Goal: Task Accomplishment & Management: Use online tool/utility

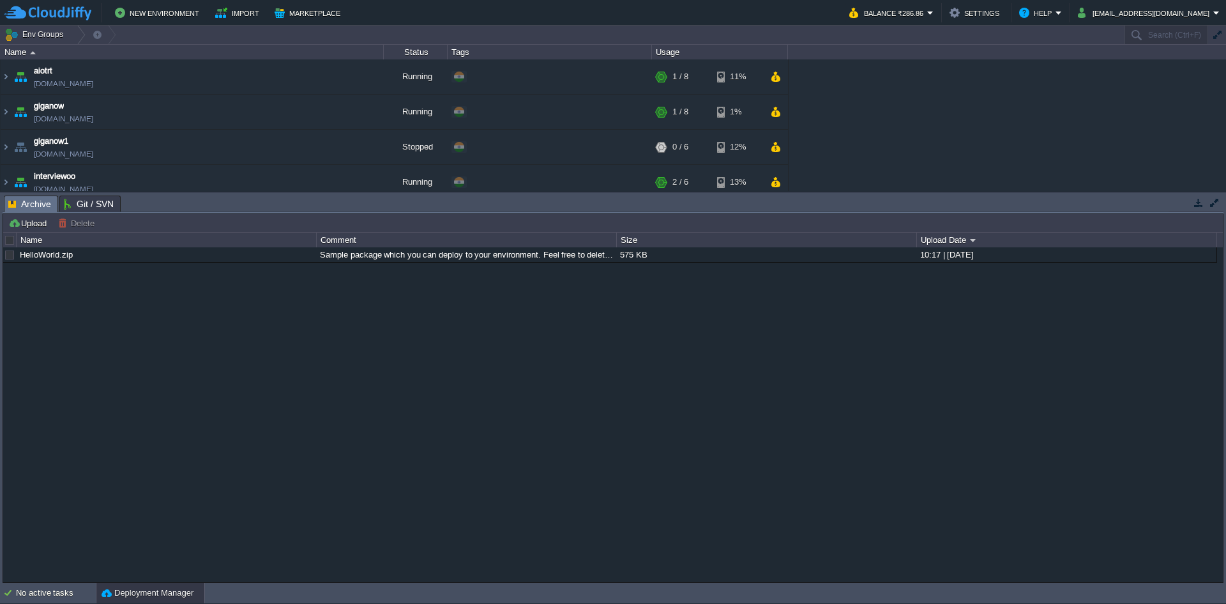
click at [1194, 204] on button "button" at bounding box center [1198, 202] width 11 height 11
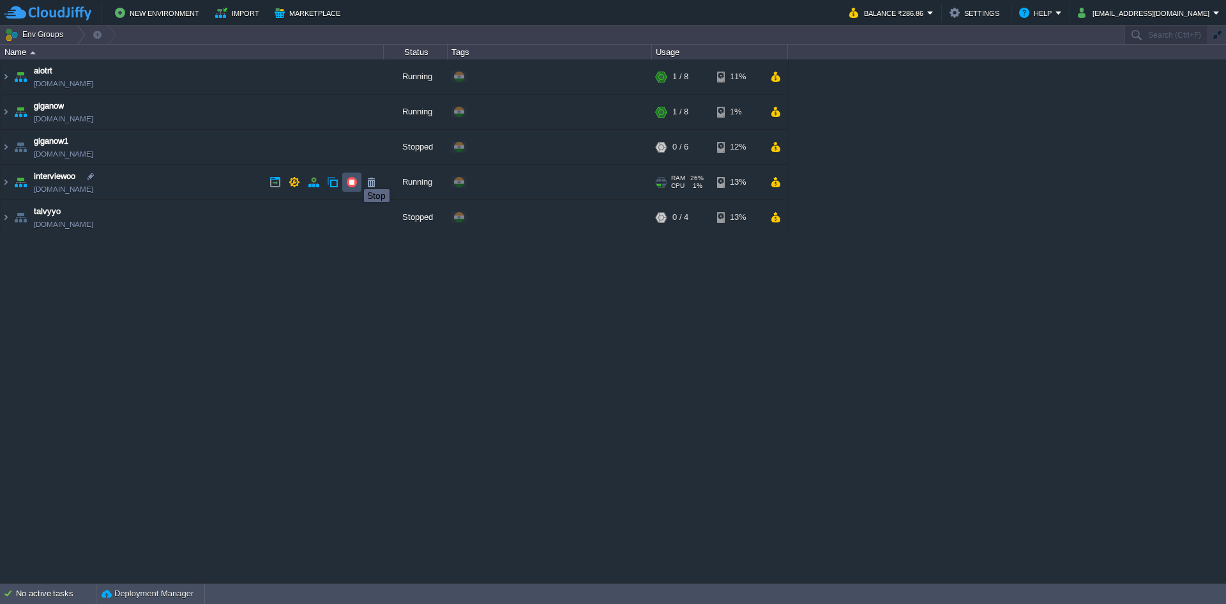
click at [354, 178] on button "button" at bounding box center [351, 181] width 11 height 11
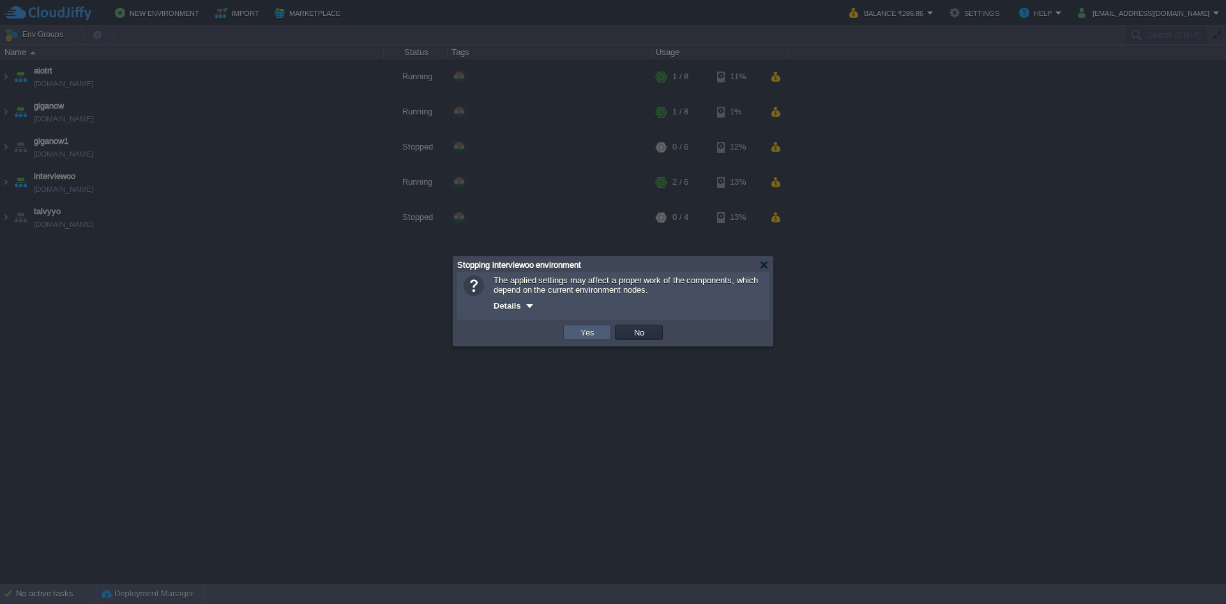
click at [575, 335] on td "Yes" at bounding box center [587, 331] width 48 height 15
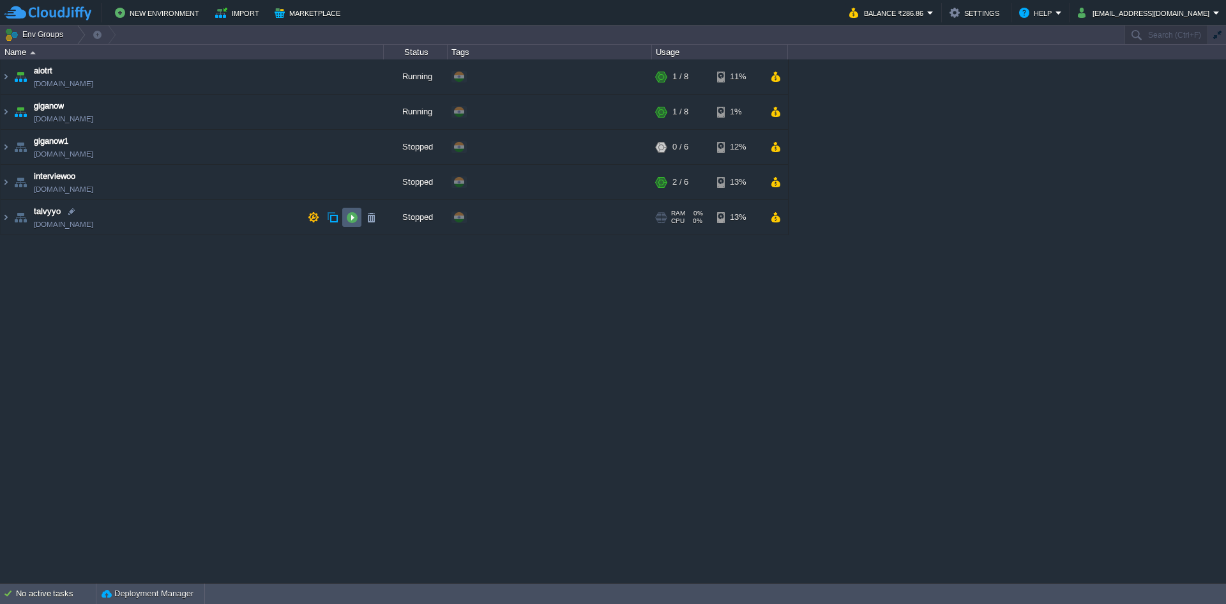
click at [345, 224] on td at bounding box center [351, 217] width 19 height 19
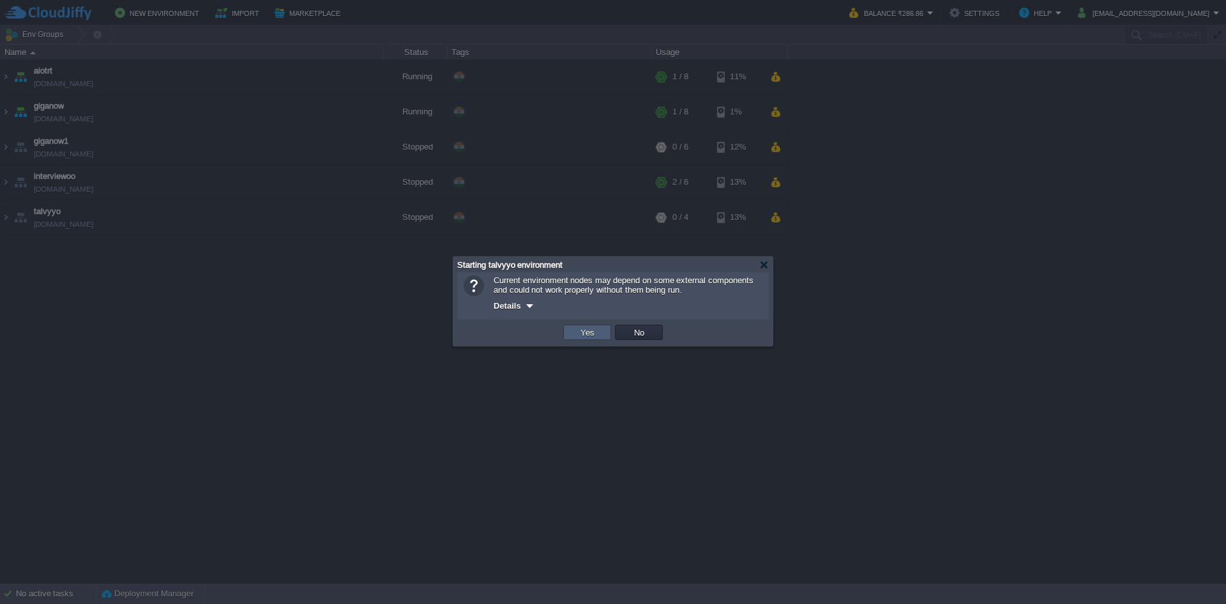
click at [579, 334] on button "Yes" at bounding box center [588, 331] width 22 height 11
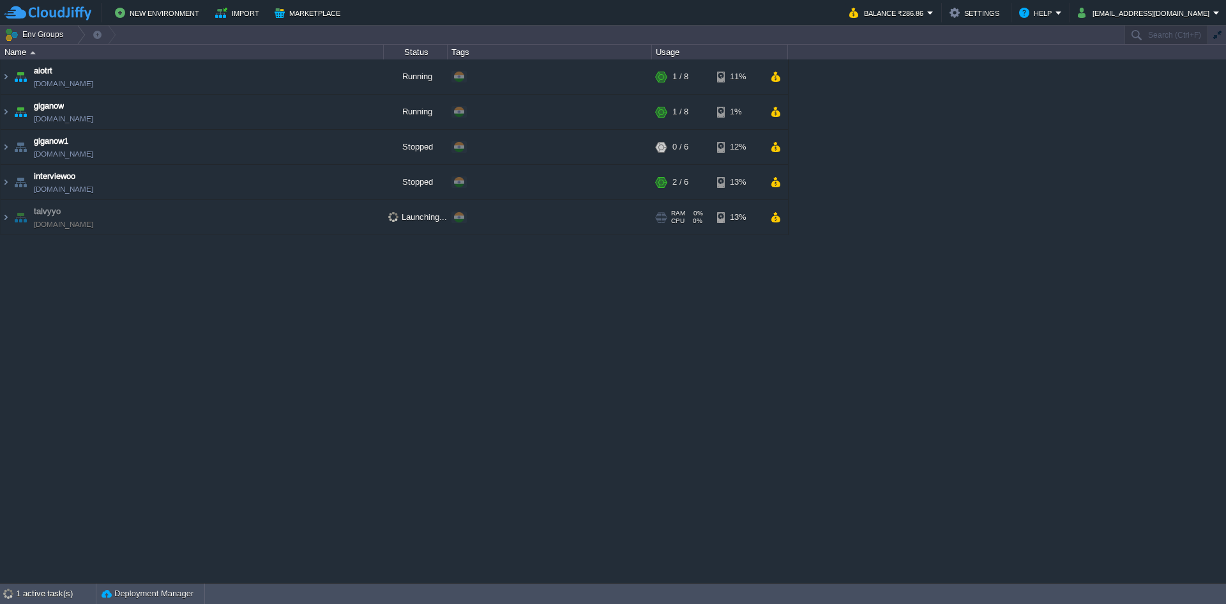
click at [138, 215] on td "talvyyo [DOMAIN_NAME]" at bounding box center [192, 217] width 383 height 35
click at [6, 217] on img at bounding box center [6, 217] width 10 height 34
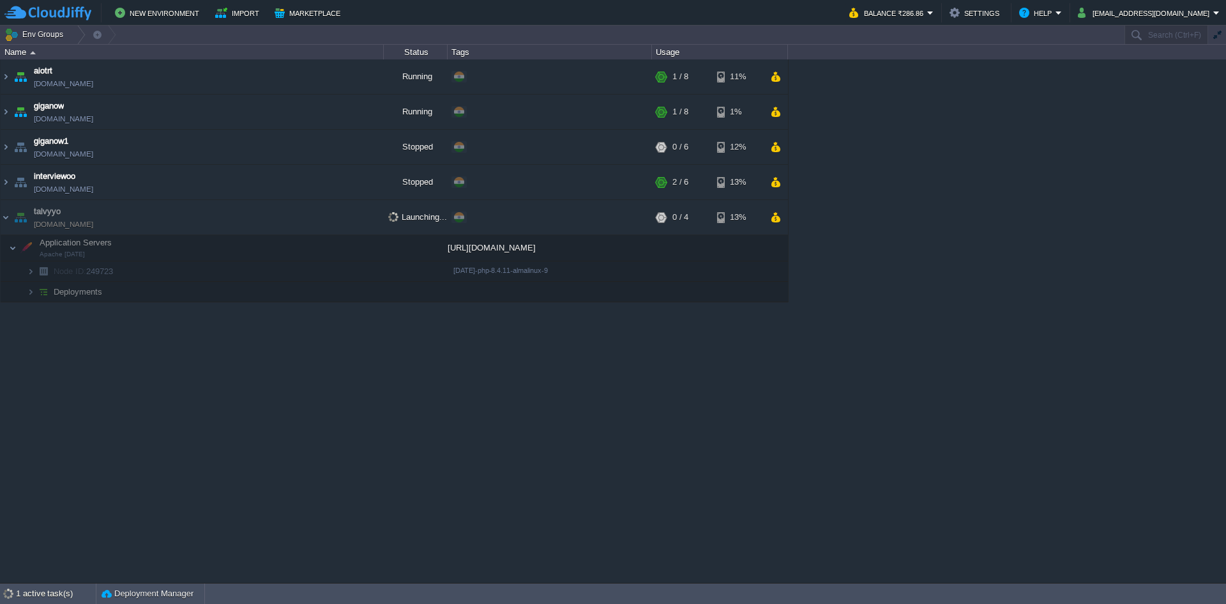
click at [488, 248] on div "[URL][DOMAIN_NAME]" at bounding box center [550, 248] width 204 height 26
click at [422, 241] on div at bounding box center [416, 248] width 64 height 26
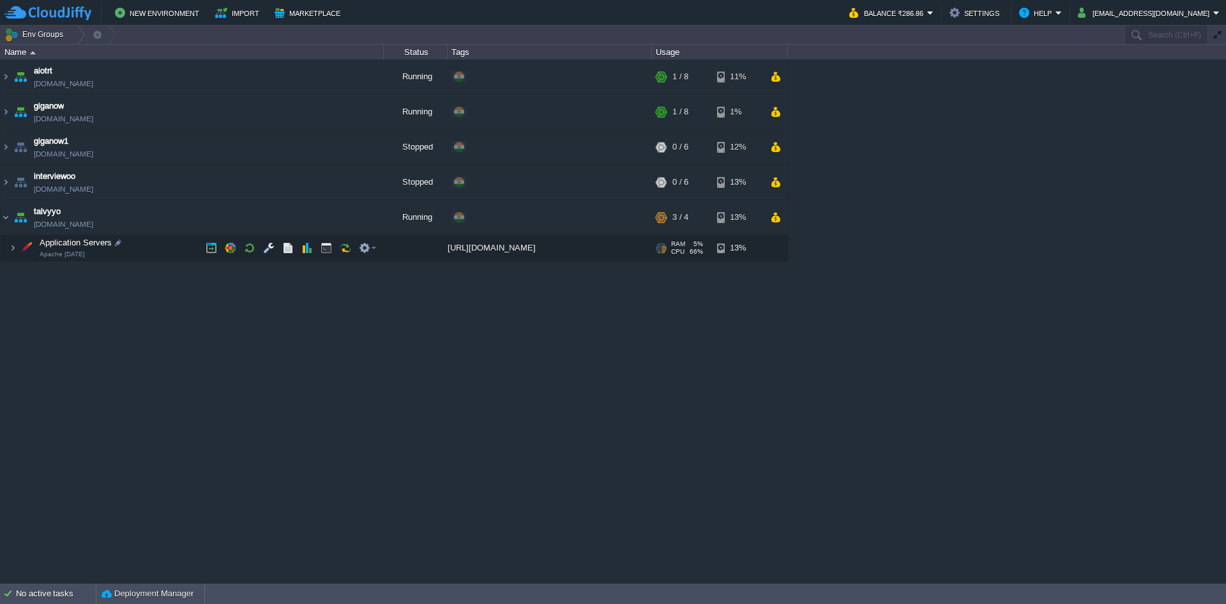
click at [412, 248] on div at bounding box center [416, 248] width 64 height 26
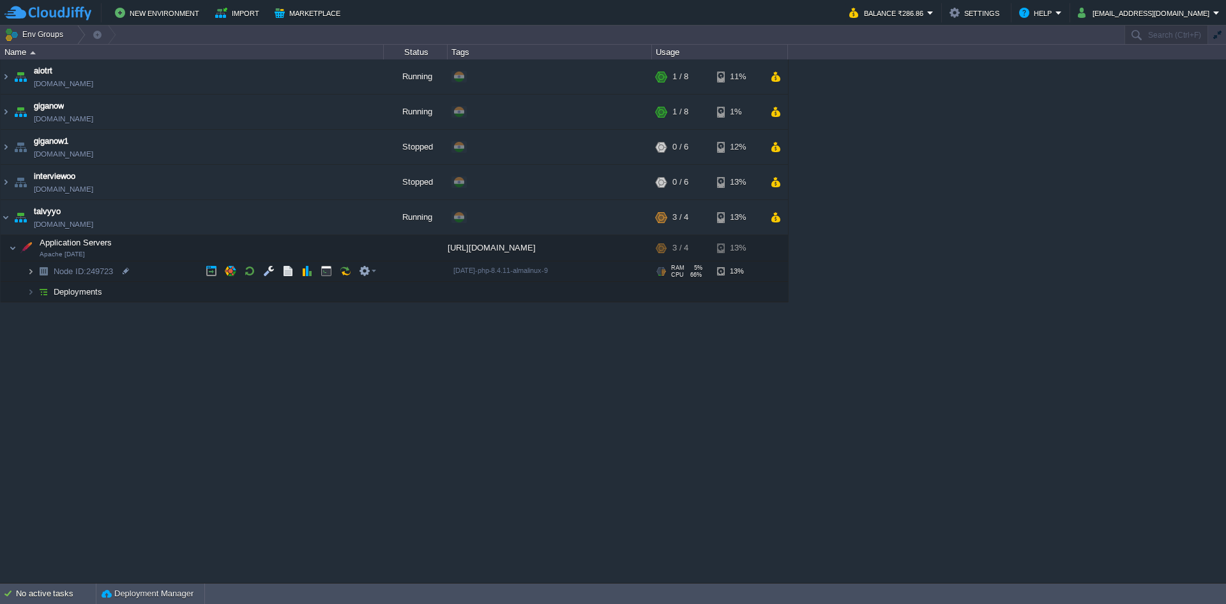
click at [28, 270] on img at bounding box center [31, 271] width 8 height 20
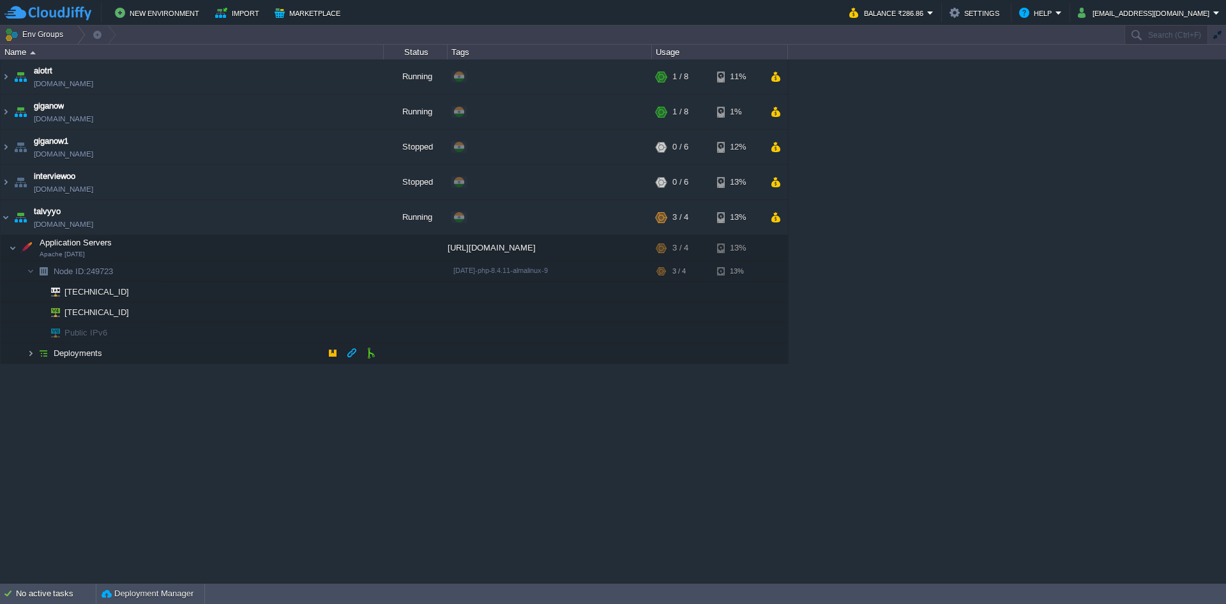
click at [31, 348] on img at bounding box center [31, 353] width 8 height 20
click at [461, 372] on div "[URL][DOMAIN_NAME]" at bounding box center [550, 373] width 204 height 20
drag, startPoint x: 452, startPoint y: 372, endPoint x: 607, endPoint y: 374, distance: 155.9
click at [607, 374] on div "[URL][DOMAIN_NAME]" at bounding box center [550, 373] width 204 height 20
click at [66, 227] on link "[DOMAIN_NAME]" at bounding box center [63, 224] width 59 height 13
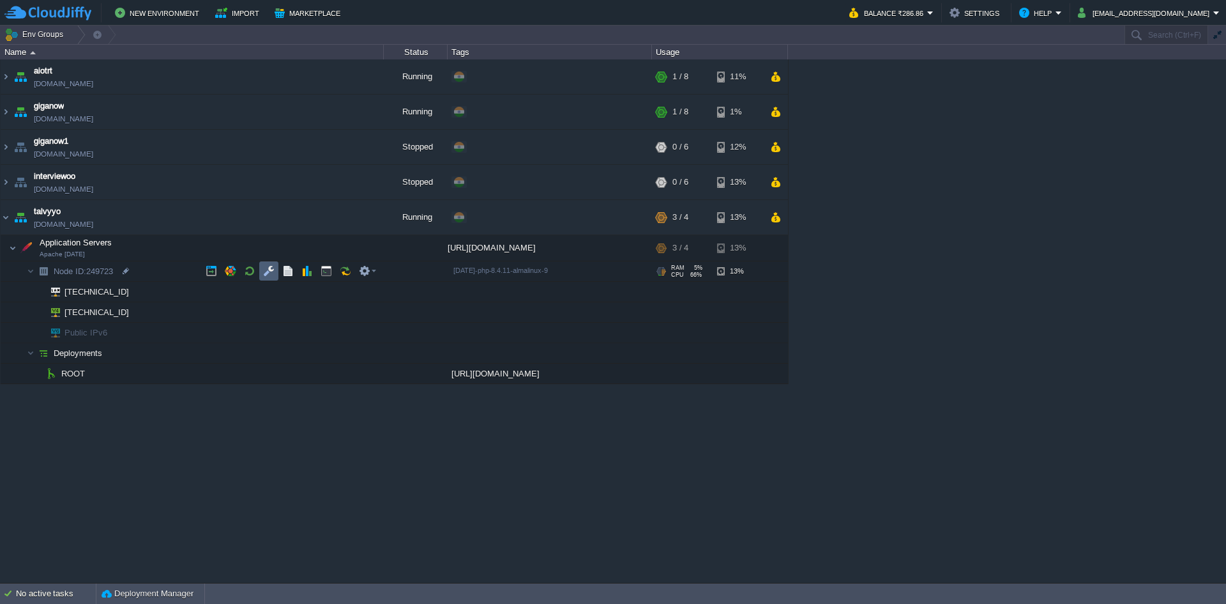
click at [261, 266] on td at bounding box center [268, 270] width 19 height 19
click at [298, 220] on button "button" at bounding box center [294, 216] width 11 height 11
click at [369, 370] on button "button" at bounding box center [370, 372] width 11 height 11
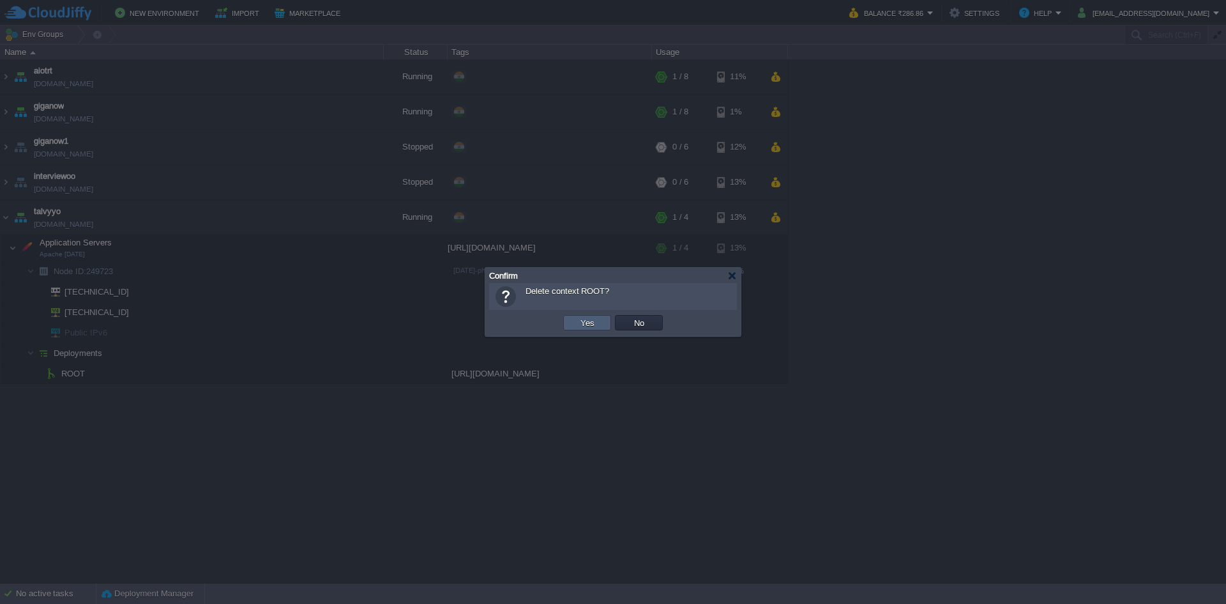
click at [570, 328] on td "Yes" at bounding box center [587, 322] width 48 height 15
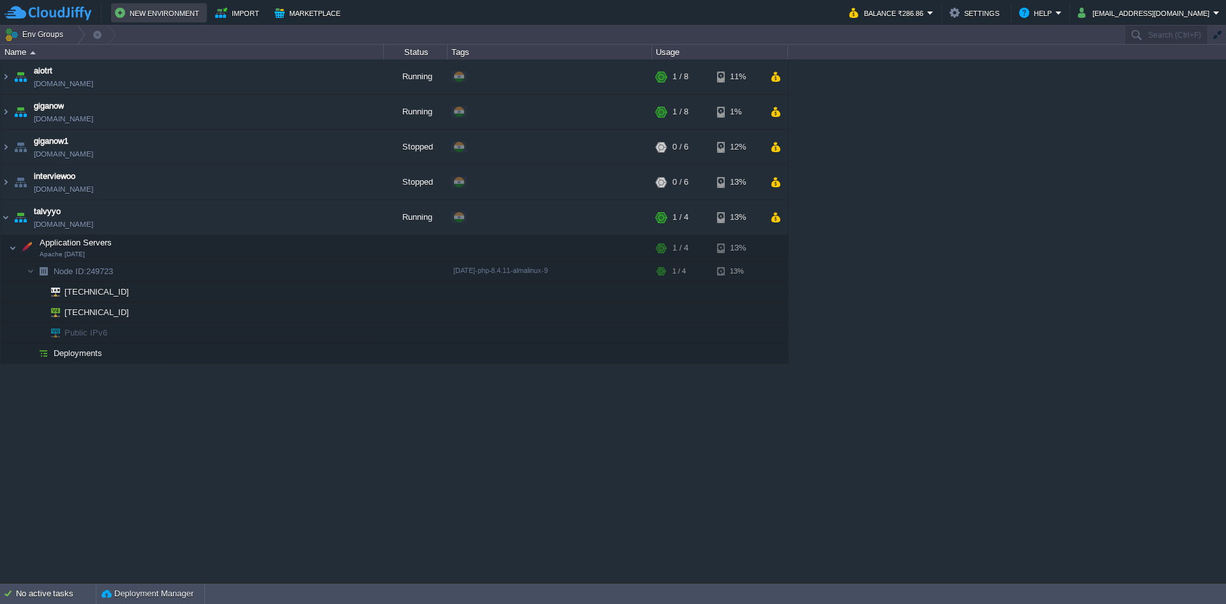
click at [187, 4] on td "New Environment" at bounding box center [159, 12] width 96 height 19
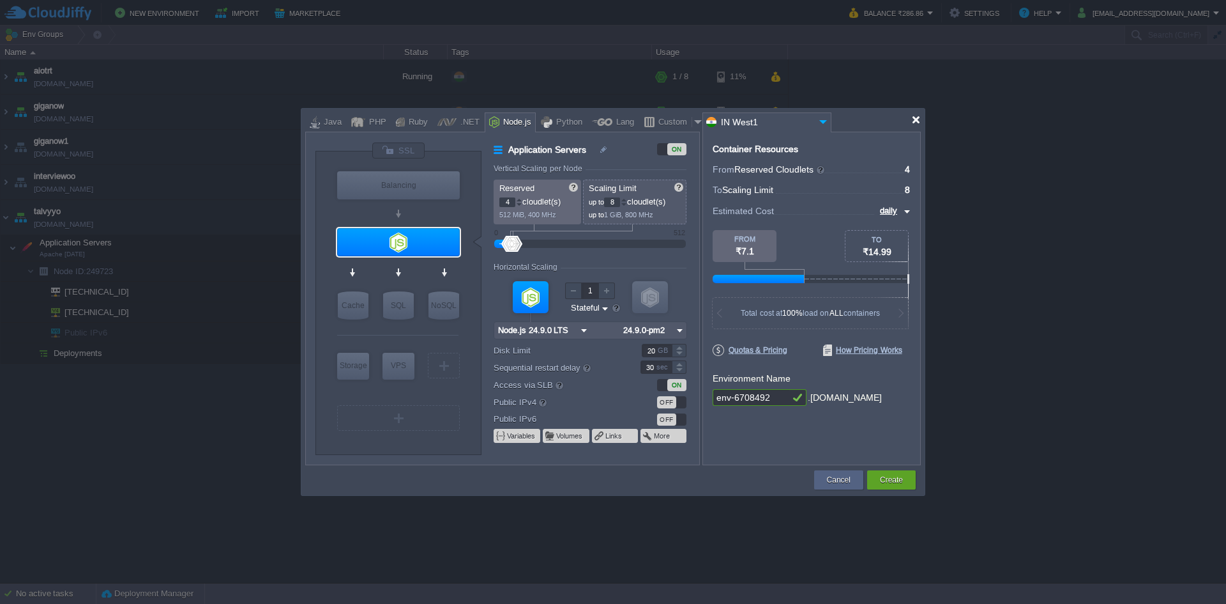
click at [919, 118] on div at bounding box center [916, 120] width 10 height 10
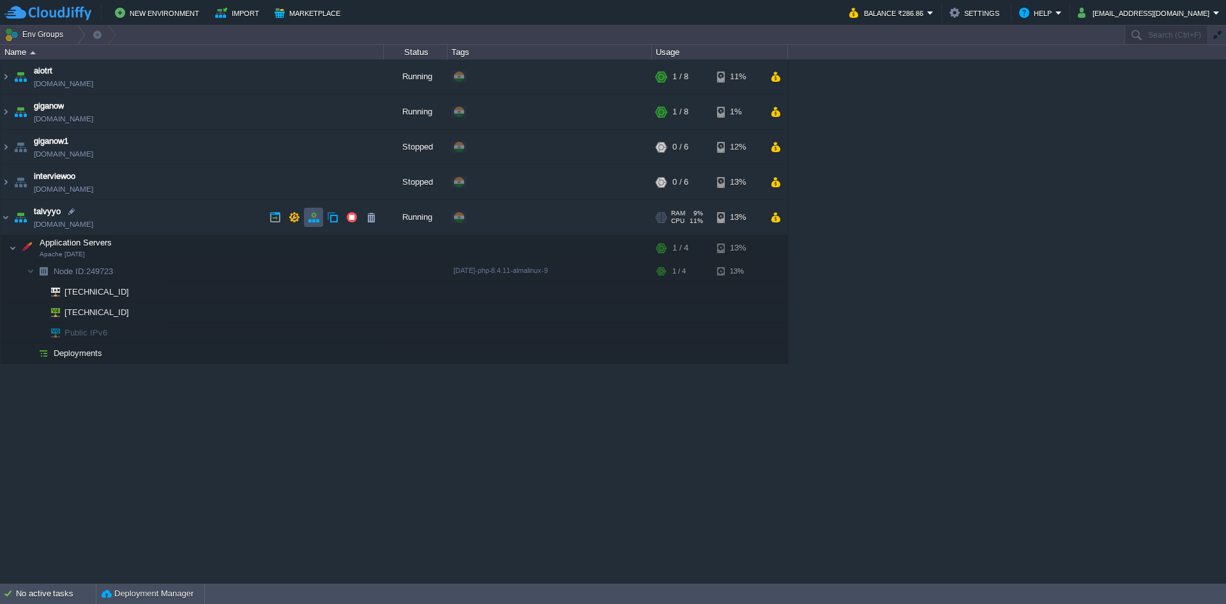
click at [315, 214] on button "button" at bounding box center [313, 216] width 11 height 11
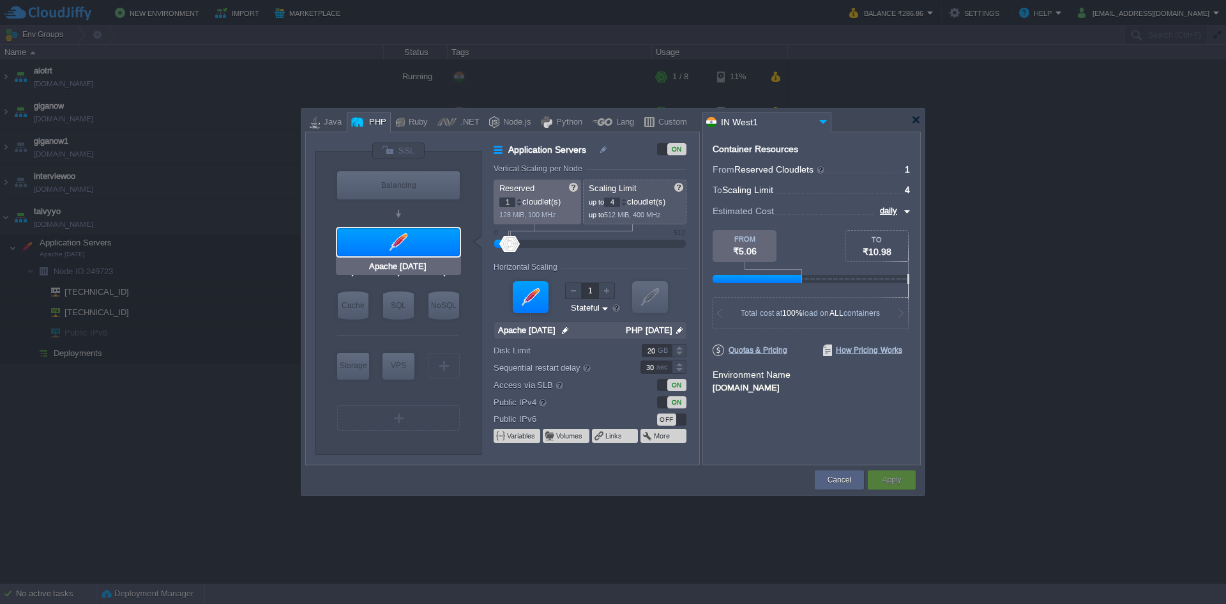
click at [413, 264] on input "Apache [DATE]" at bounding box center [398, 266] width 63 height 13
click at [419, 243] on div at bounding box center [398, 242] width 123 height 28
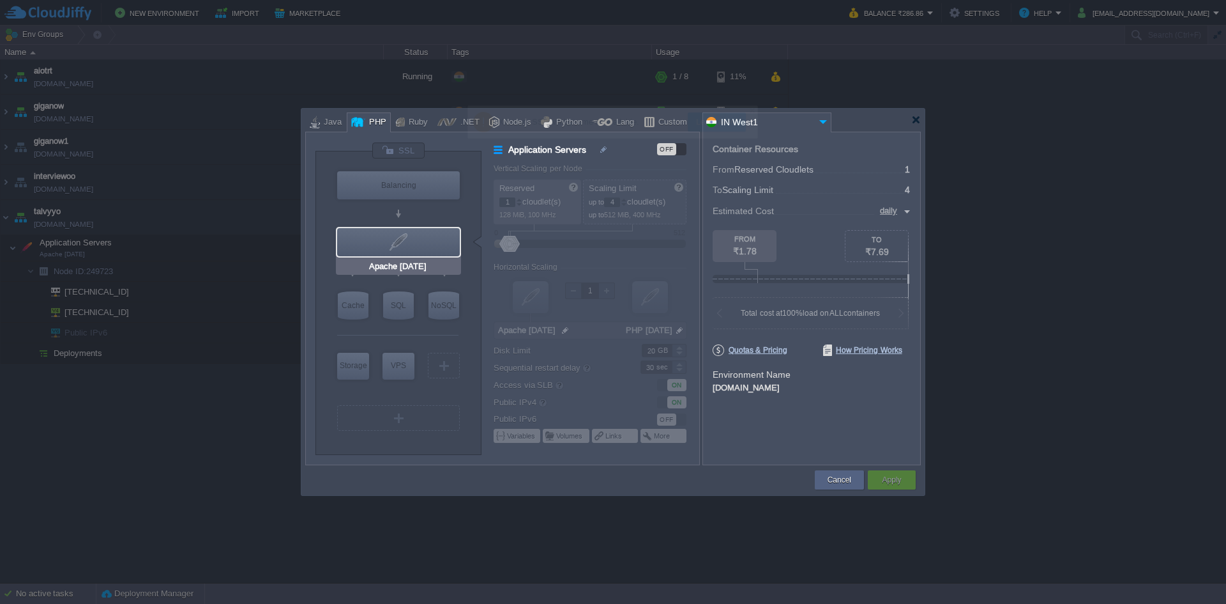
type input "NGINX 1.28.0"
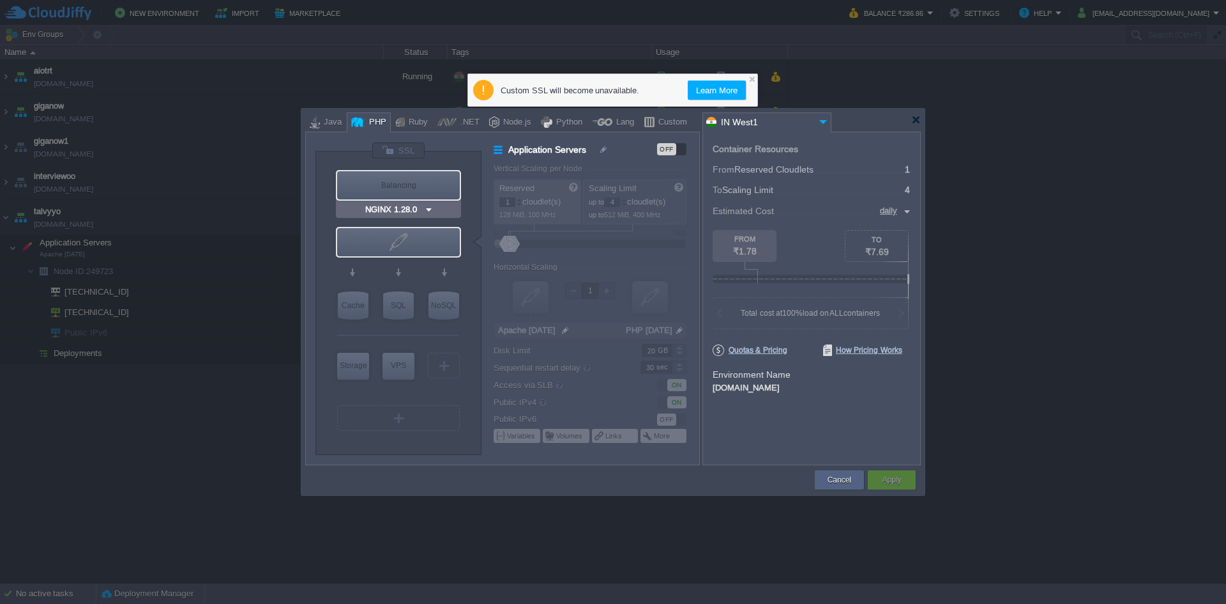
click at [406, 183] on div "Balancing" at bounding box center [398, 185] width 123 height 28
type input "Load Balancer"
type input "NGINX 1.28.0"
type input "1.28.0-almalin..."
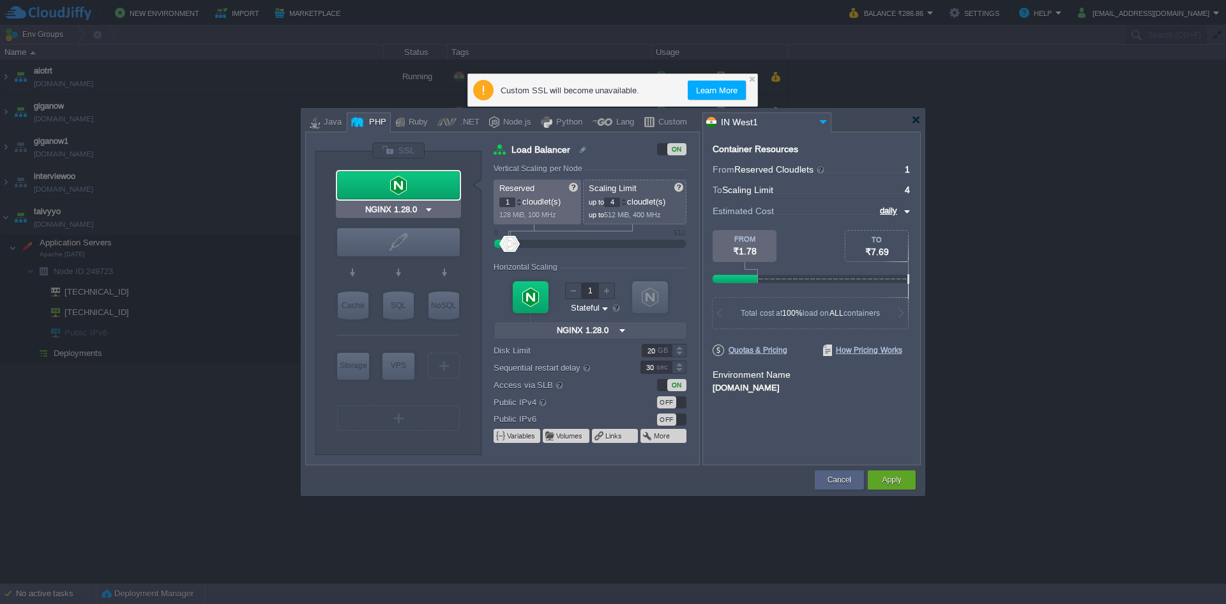
click at [416, 207] on input "NGINX 1.28.0" at bounding box center [393, 209] width 61 height 13
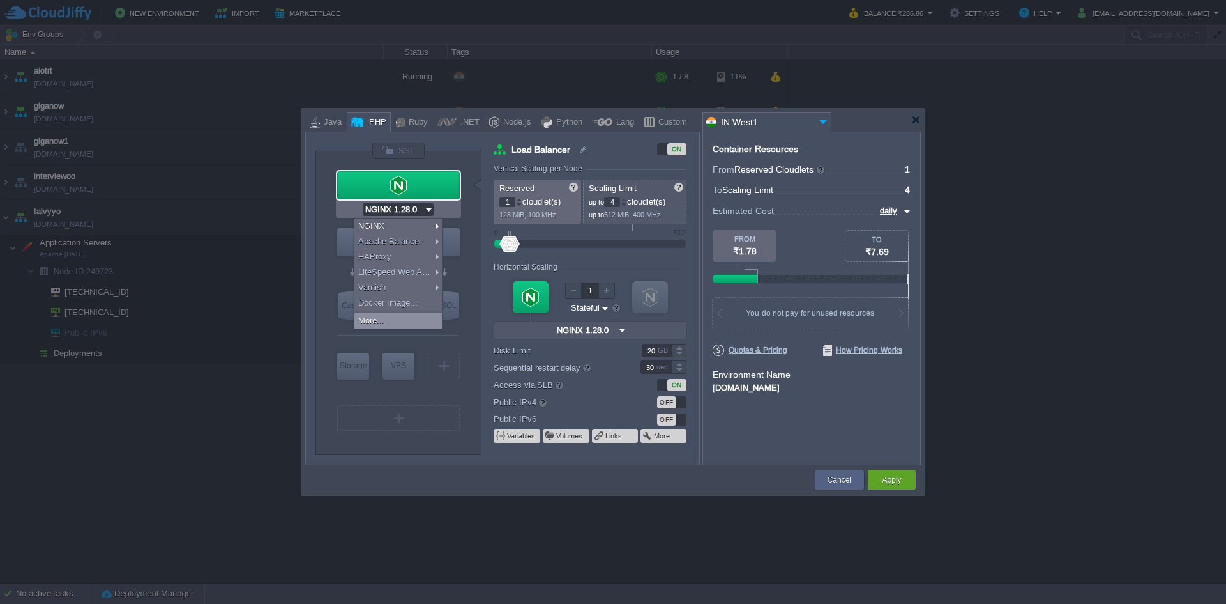
click at [394, 323] on div "More..." at bounding box center [398, 320] width 88 height 15
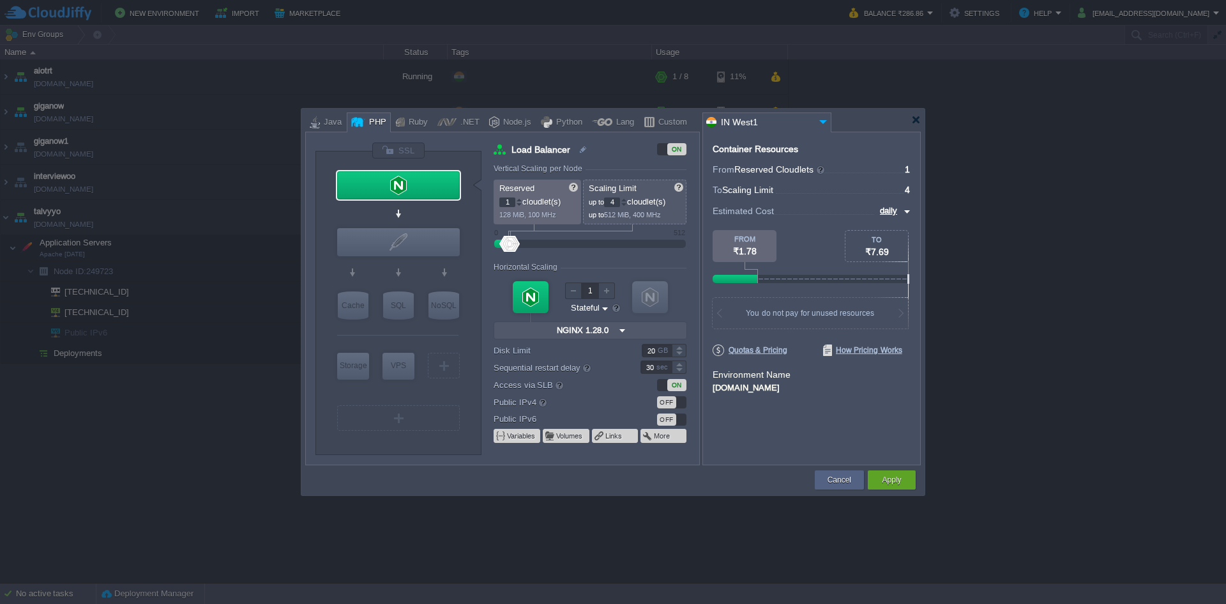
click at [377, 473] on td at bounding box center [559, 479] width 508 height 23
click at [909, 121] on div at bounding box center [613, 120] width 616 height 23
click at [913, 122] on div at bounding box center [916, 120] width 10 height 10
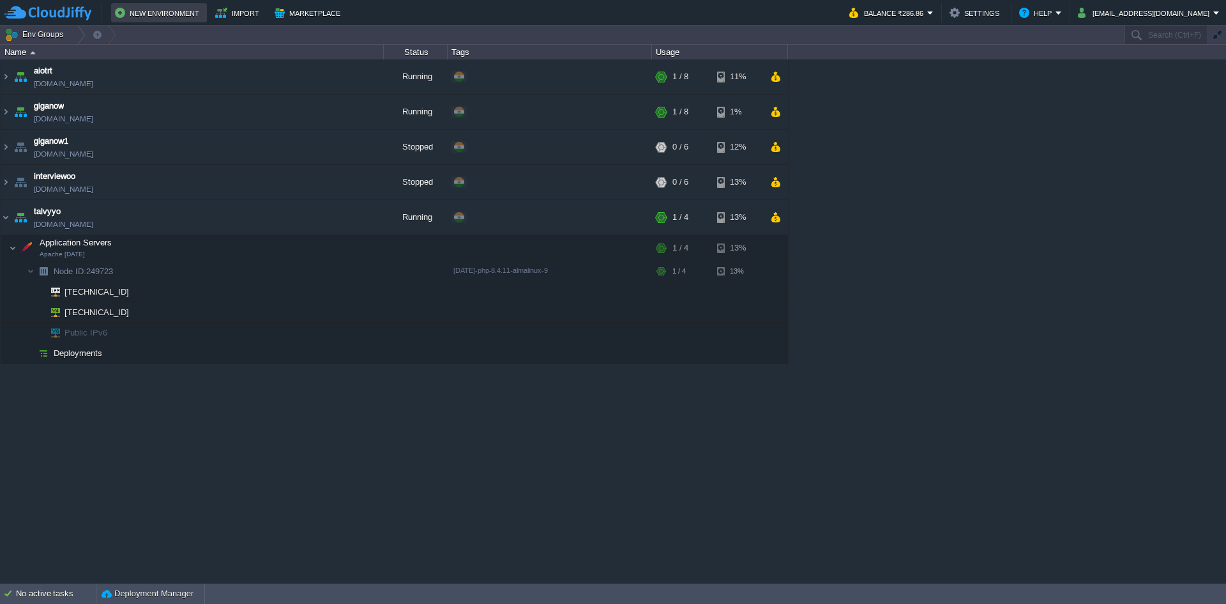
click at [169, 14] on button "New Environment" at bounding box center [159, 12] width 88 height 15
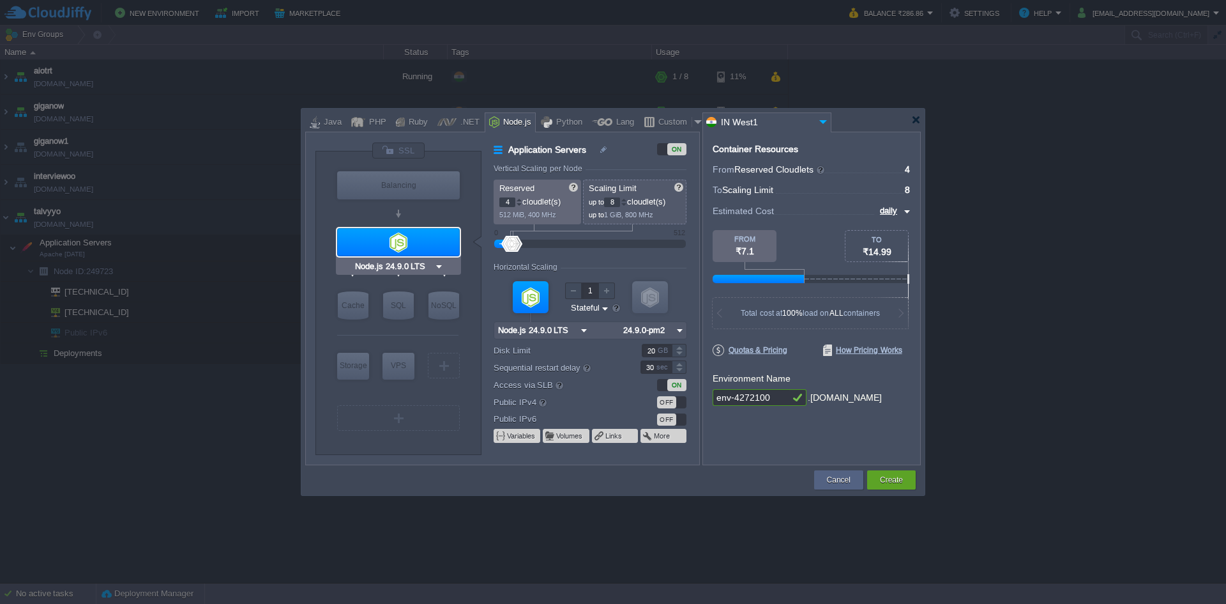
click at [412, 261] on input "Node.js 24.9.0 LTS" at bounding box center [394, 266] width 82 height 13
click at [370, 115] on div "PHP" at bounding box center [375, 122] width 21 height 19
type input "Application Servers"
type input "1"
type input "4"
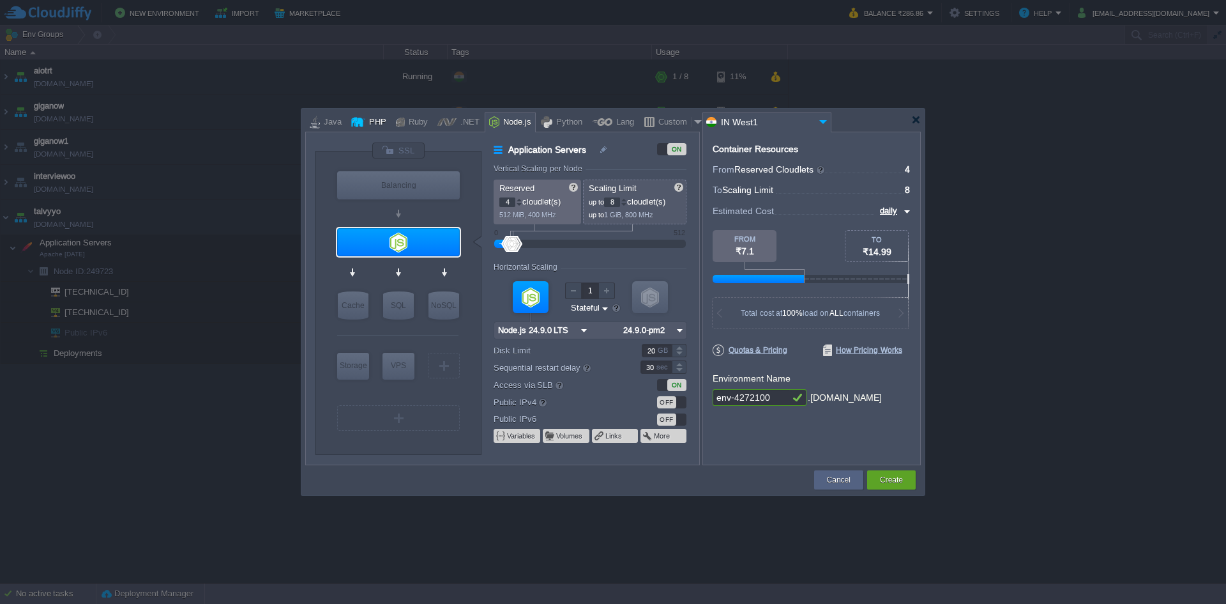
type input "Apache [DATE]"
type input "PHP [DATE]"
type input "Apache [DATE]"
click at [409, 264] on input "Apache [DATE]" at bounding box center [393, 266] width 63 height 13
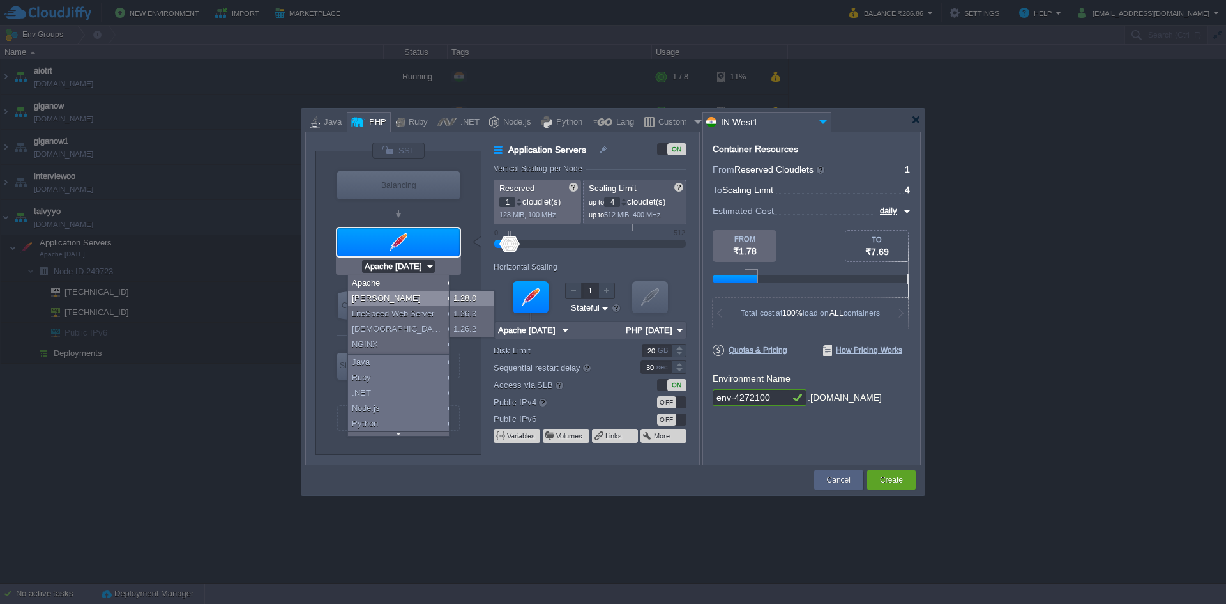
click at [469, 294] on div "1.28.0" at bounding box center [472, 298] width 45 height 15
type input "4"
type input "6"
type input "[PERSON_NAME] 1.28.0"
type input "PHP [DATE]"
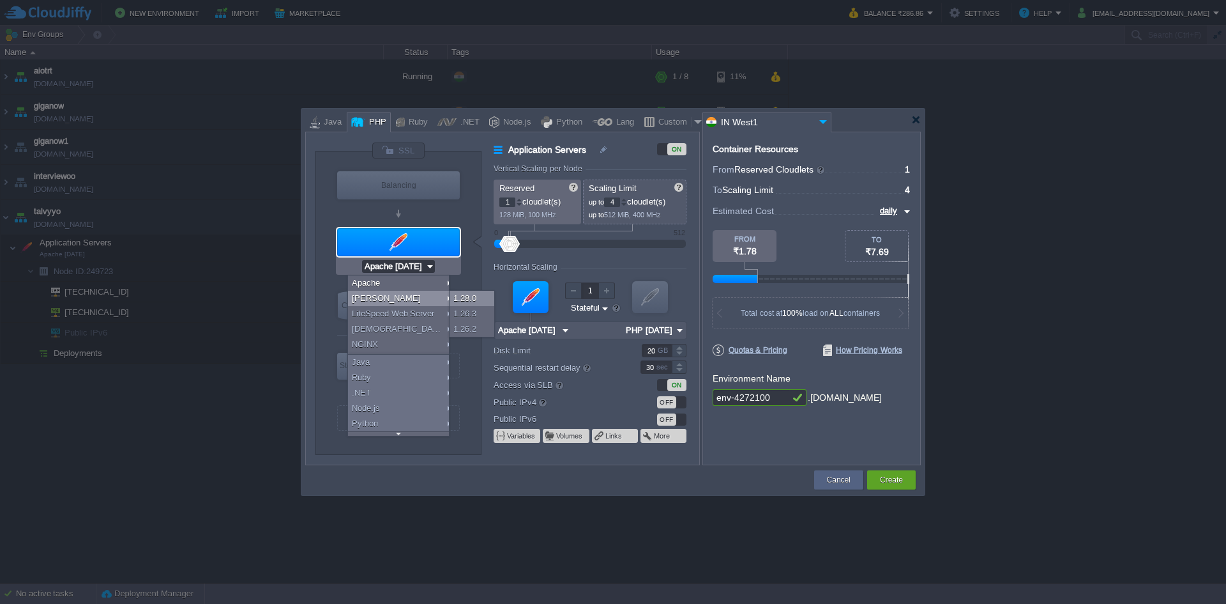
type input "[PERSON_NAME] 1.28.0"
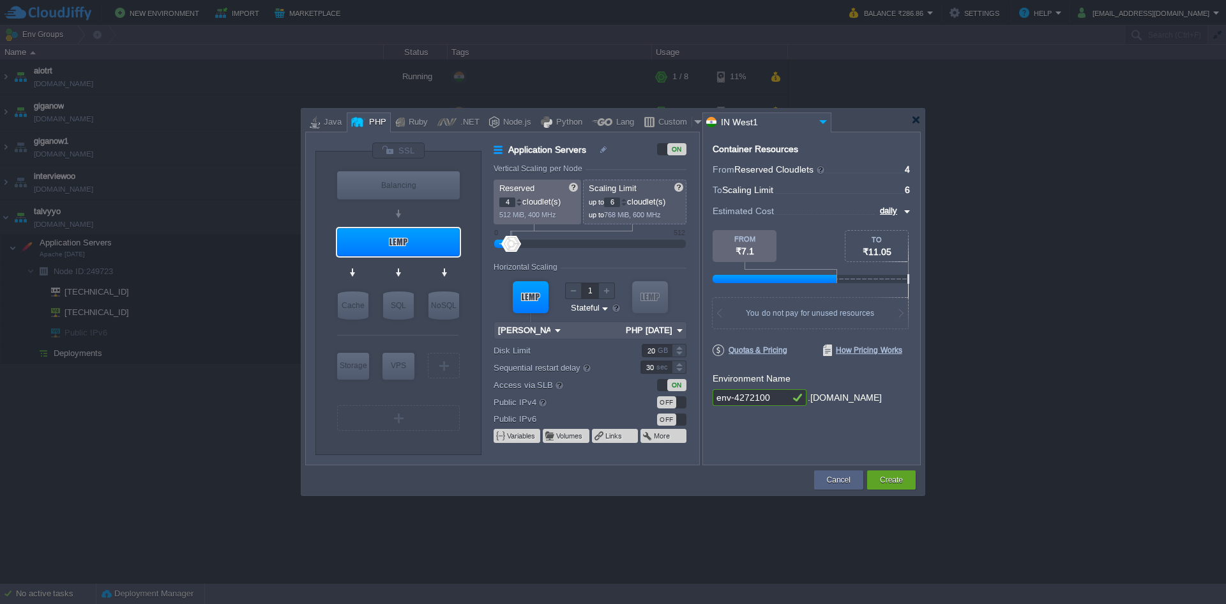
click at [777, 392] on input "env-4272100" at bounding box center [751, 397] width 77 height 17
type input "giganowdev"
click at [627, 197] on div at bounding box center [624, 199] width 6 height 4
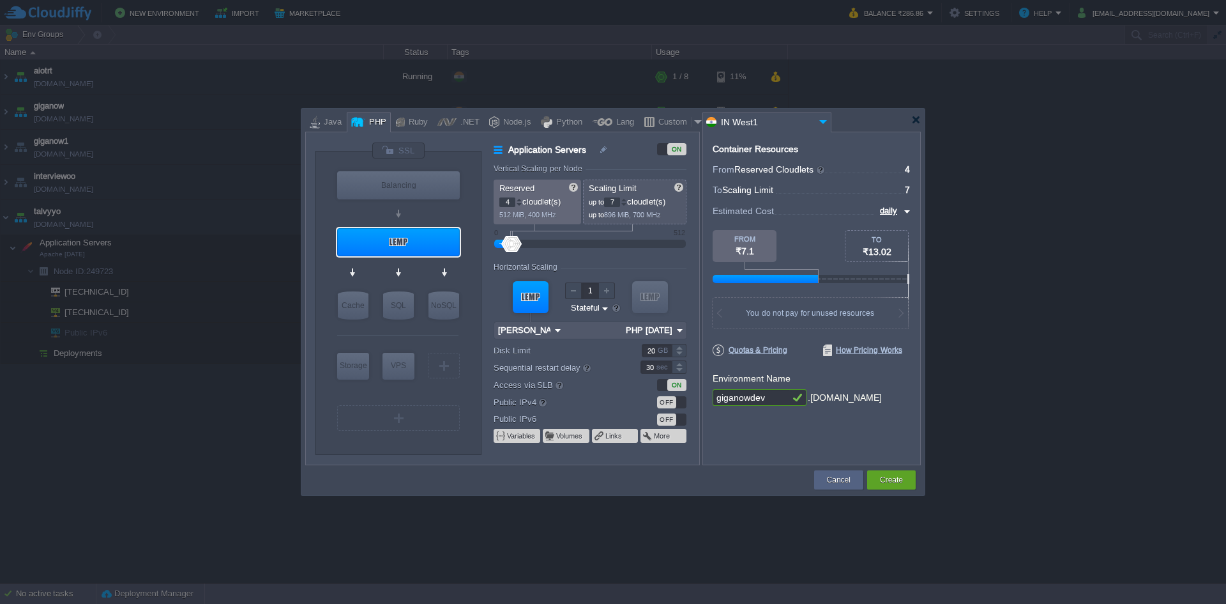
type input "8"
click at [627, 197] on div at bounding box center [624, 199] width 6 height 4
click at [902, 476] on button "Create" at bounding box center [891, 479] width 23 height 13
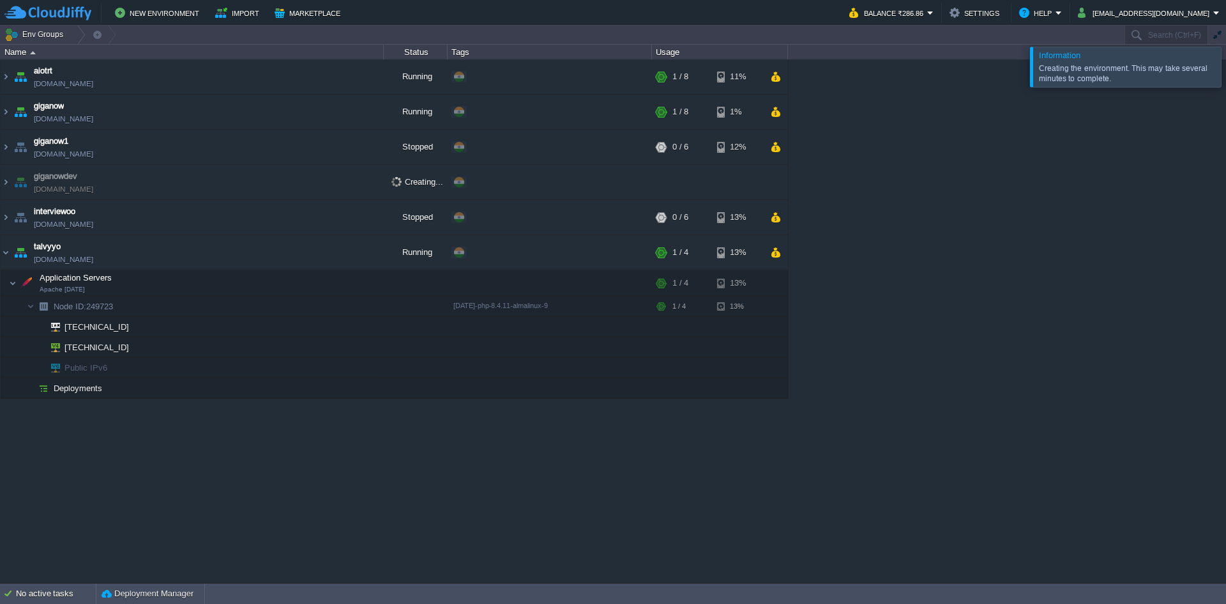
click at [727, 416] on div "aiotrt [DOMAIN_NAME] Running + Add to Env Group RAM 5% CPU 1% 1 / 8 11% giganow…" at bounding box center [613, 320] width 1226 height 522
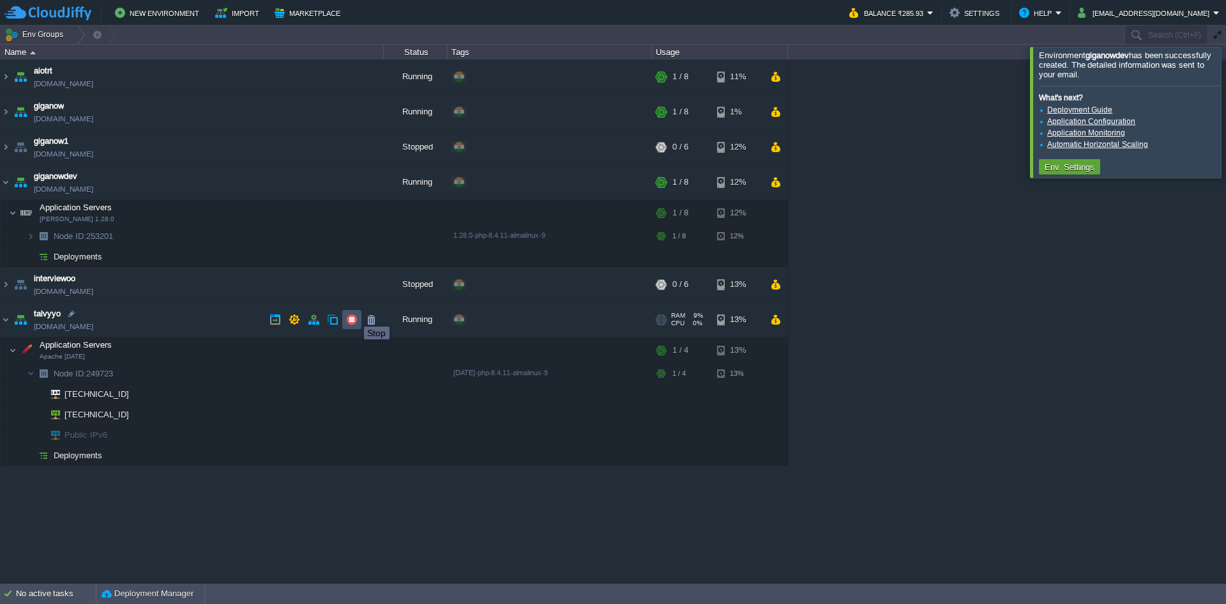
click at [354, 315] on button "button" at bounding box center [351, 319] width 11 height 11
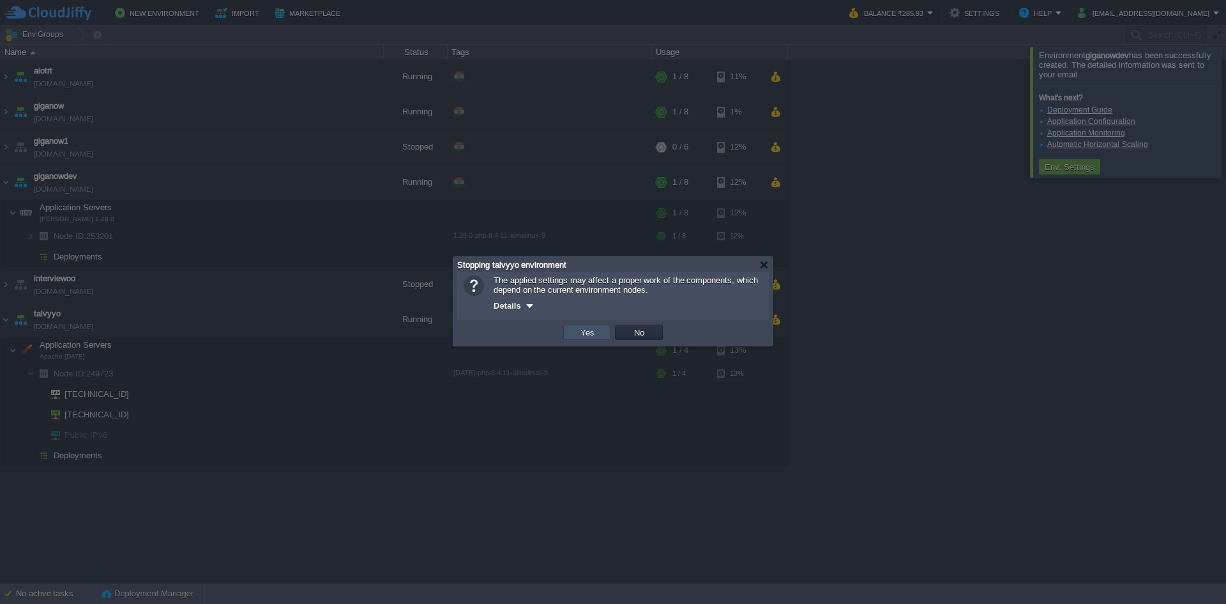
click at [589, 331] on button "Yes" at bounding box center [588, 331] width 22 height 11
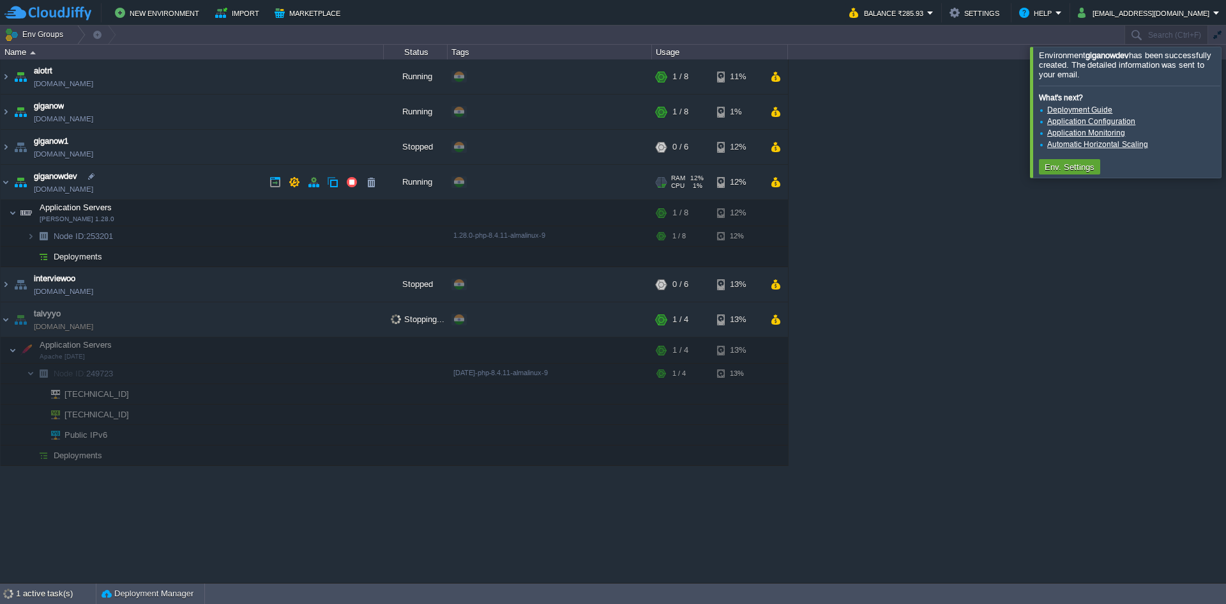
click at [59, 188] on link "[DOMAIN_NAME]" at bounding box center [63, 189] width 59 height 13
click at [31, 234] on img at bounding box center [31, 236] width 8 height 20
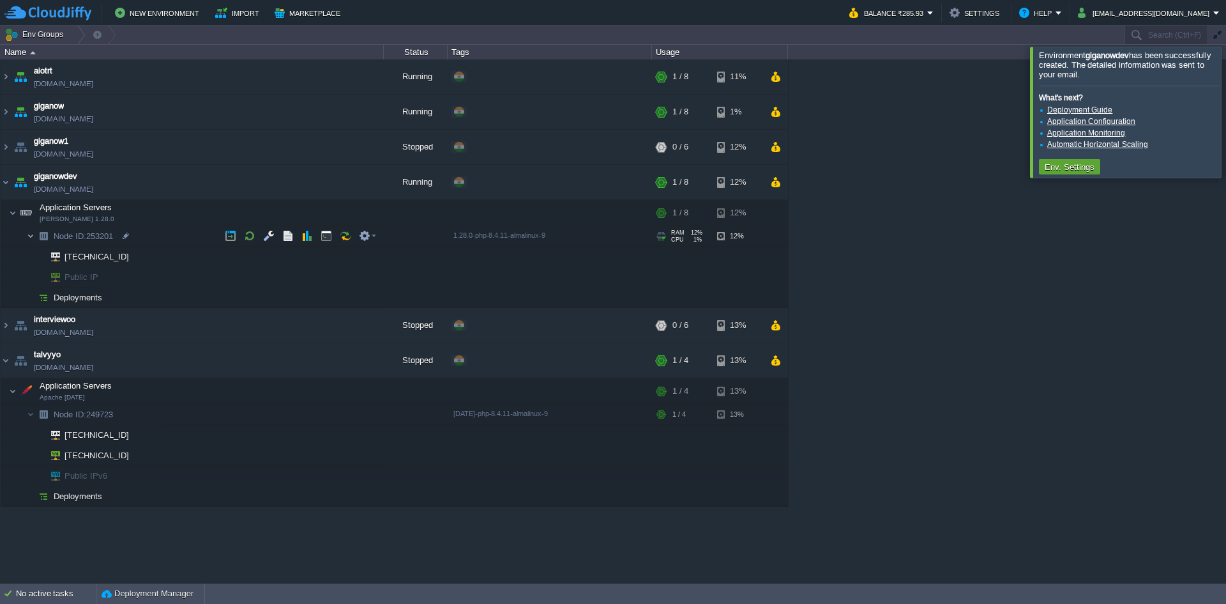
click at [30, 231] on img at bounding box center [31, 236] width 8 height 20
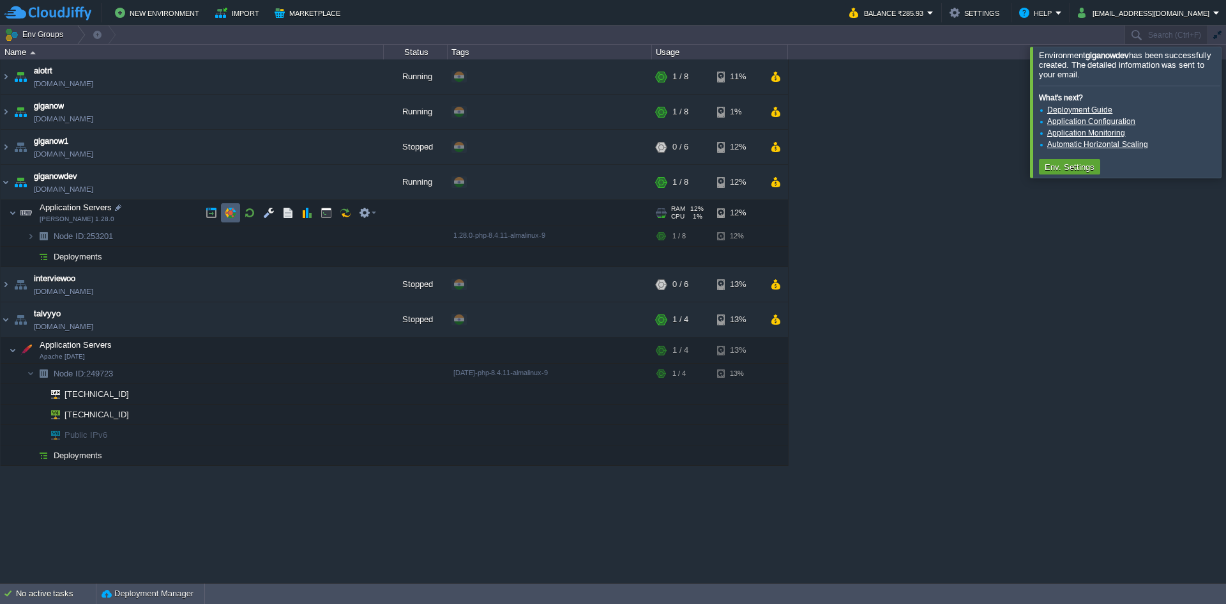
click at [231, 207] on td at bounding box center [230, 212] width 19 height 19
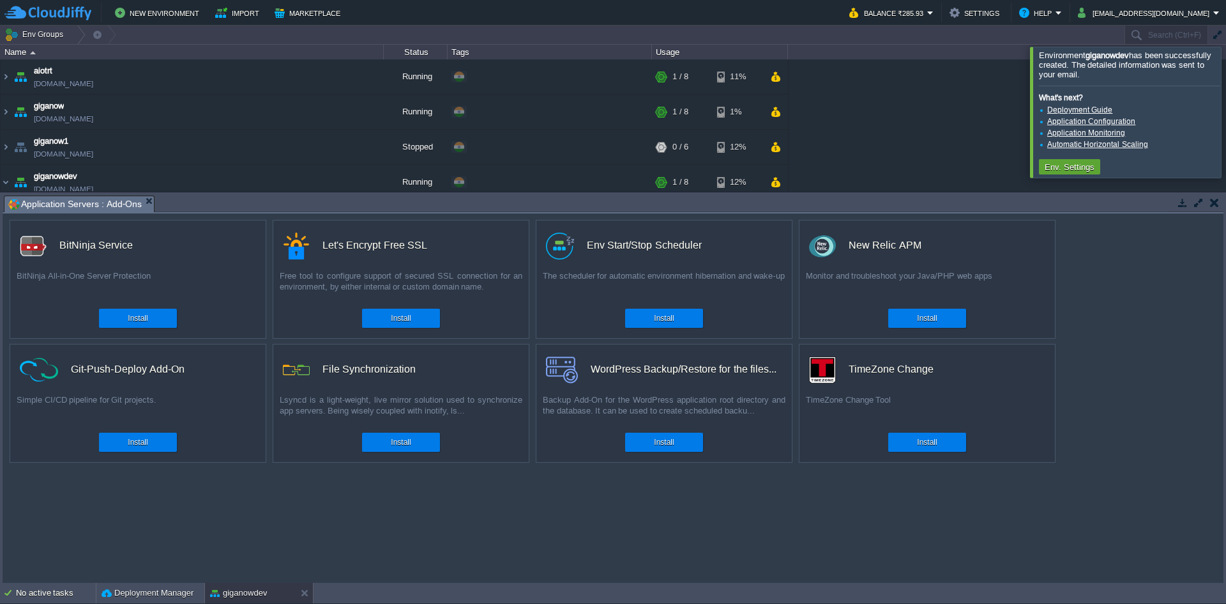
click at [381, 332] on div "custom Let's Encrypt Free SSL Free tool to configure support of secured SSL con…" at bounding box center [401, 279] width 257 height 119
click at [388, 321] on div "Install" at bounding box center [401, 318] width 59 height 19
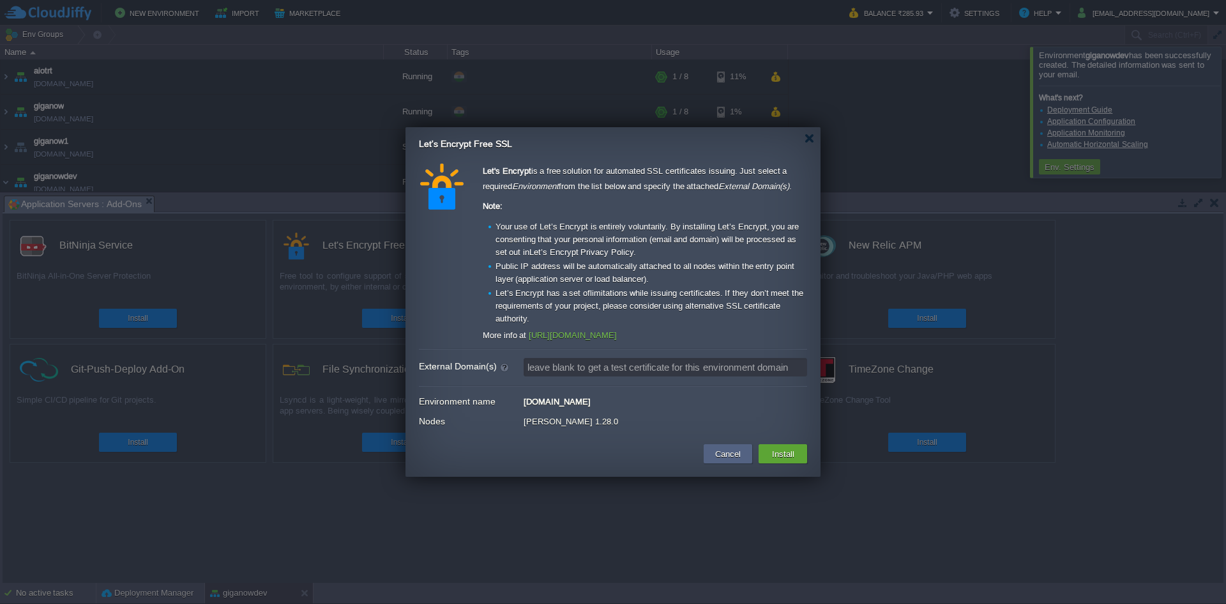
drag, startPoint x: 666, startPoint y: 401, endPoint x: 507, endPoint y: 398, distance: 159.1
click at [507, 398] on div "Environment name [DOMAIN_NAME]" at bounding box center [613, 401] width 388 height 17
copy div "[DOMAIN_NAME]"
click at [596, 363] on input "External Domain(s)" at bounding box center [666, 367] width 284 height 19
paste input "[DOMAIN_NAME]"
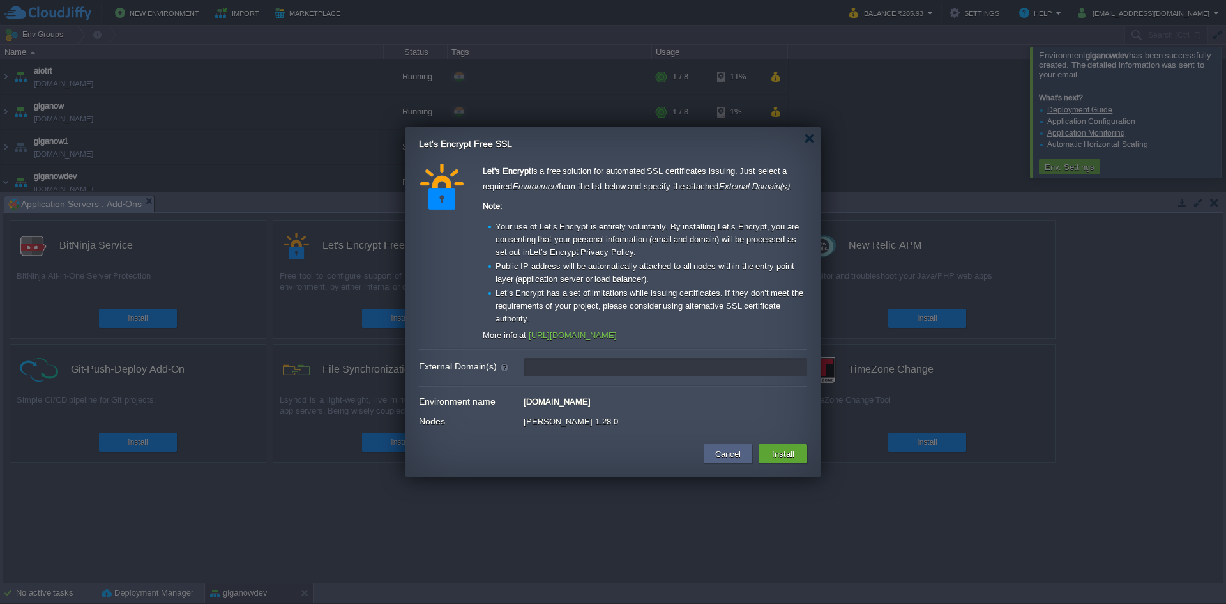
type input "[DOMAIN_NAME]"
click at [675, 369] on input "[DOMAIN_NAME]" at bounding box center [666, 367] width 284 height 19
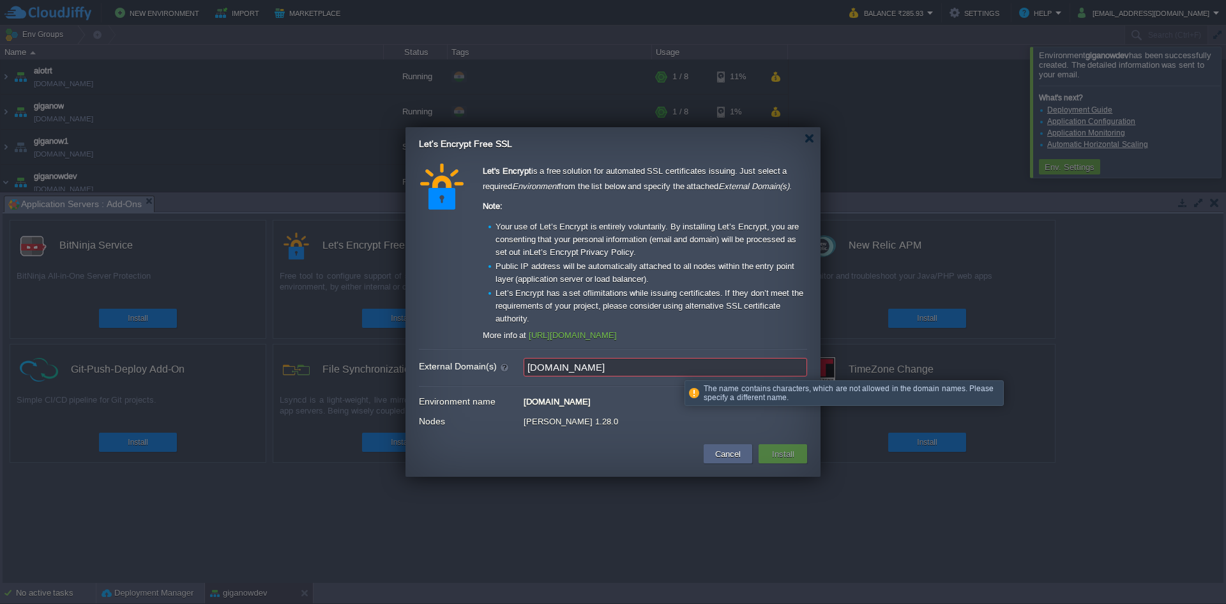
click at [675, 369] on input "[DOMAIN_NAME]" at bounding box center [666, 367] width 284 height 19
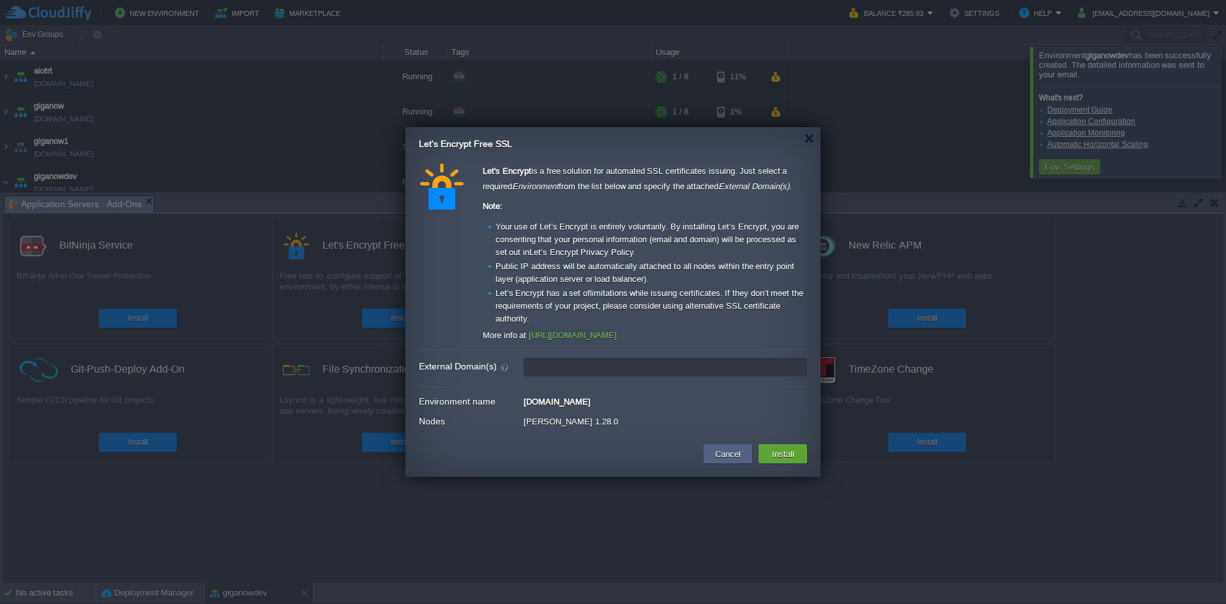
type input "leave blank to get a test certificate for this environment domain"
click at [796, 460] on button "Install" at bounding box center [783, 453] width 30 height 15
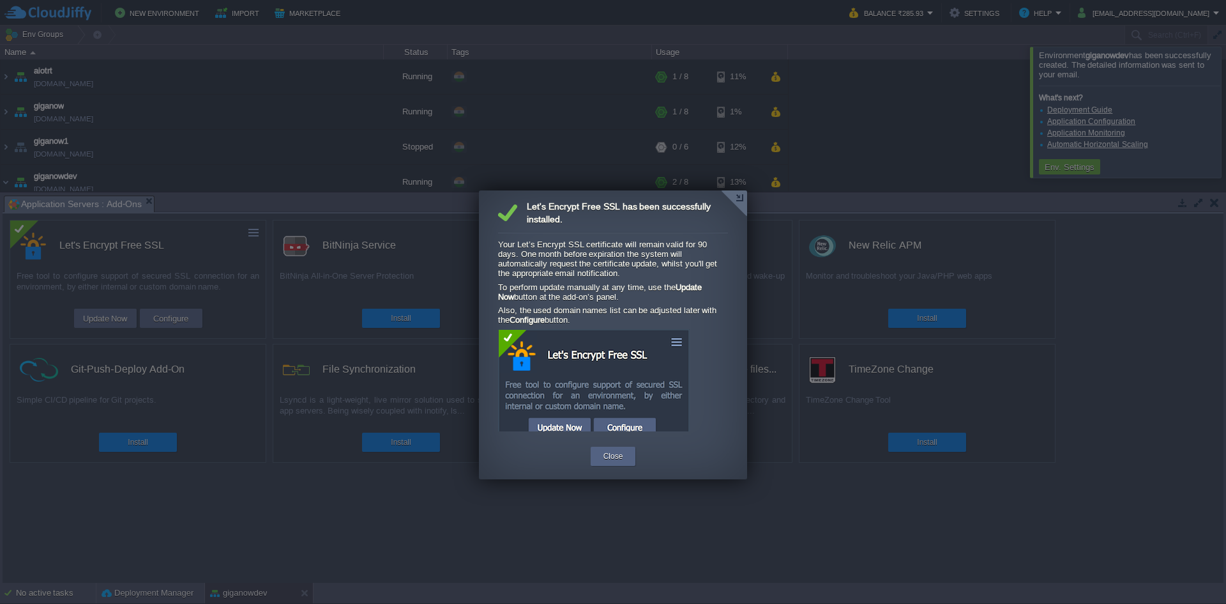
scroll to position [50, 0]
click at [598, 462] on div "Close" at bounding box center [613, 455] width 45 height 19
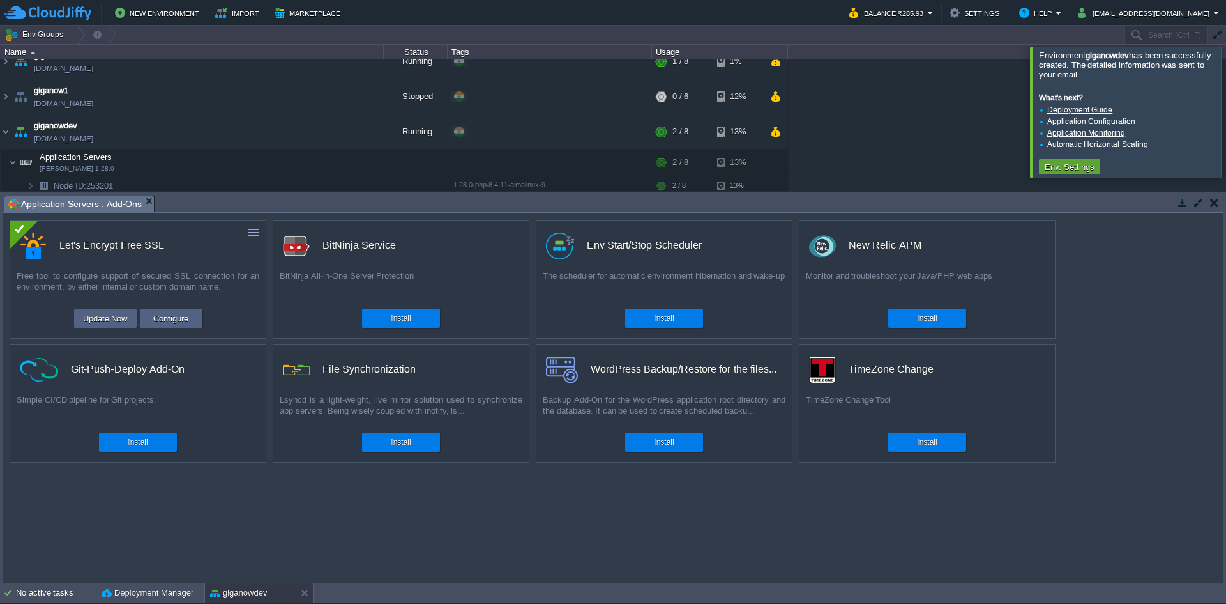
click at [150, 201] on em "Application Servers : Add-Ons" at bounding box center [81, 204] width 146 height 16
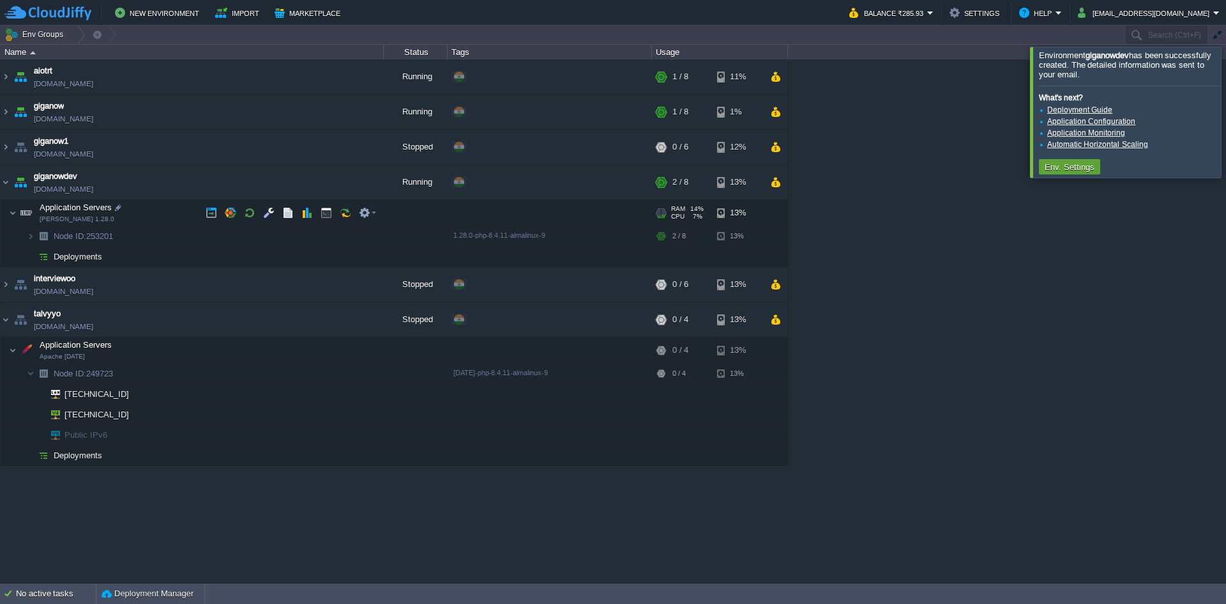
scroll to position [0, 0]
click at [326, 258] on td at bounding box center [332, 256] width 19 height 19
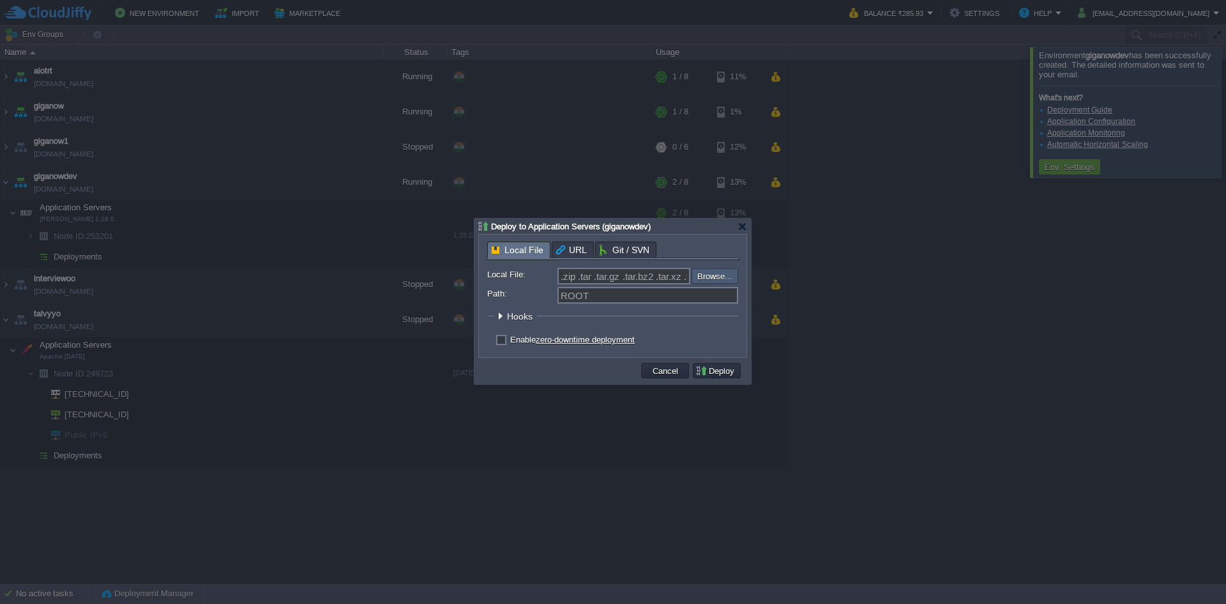
click at [709, 278] on input "file" at bounding box center [658, 275] width 162 height 15
type input "C:\fakepath\crmexporttt.zip"
type input "crmexporttt.zip"
click at [711, 376] on button "Deploy" at bounding box center [717, 370] width 43 height 11
